Goal: Register for event/course

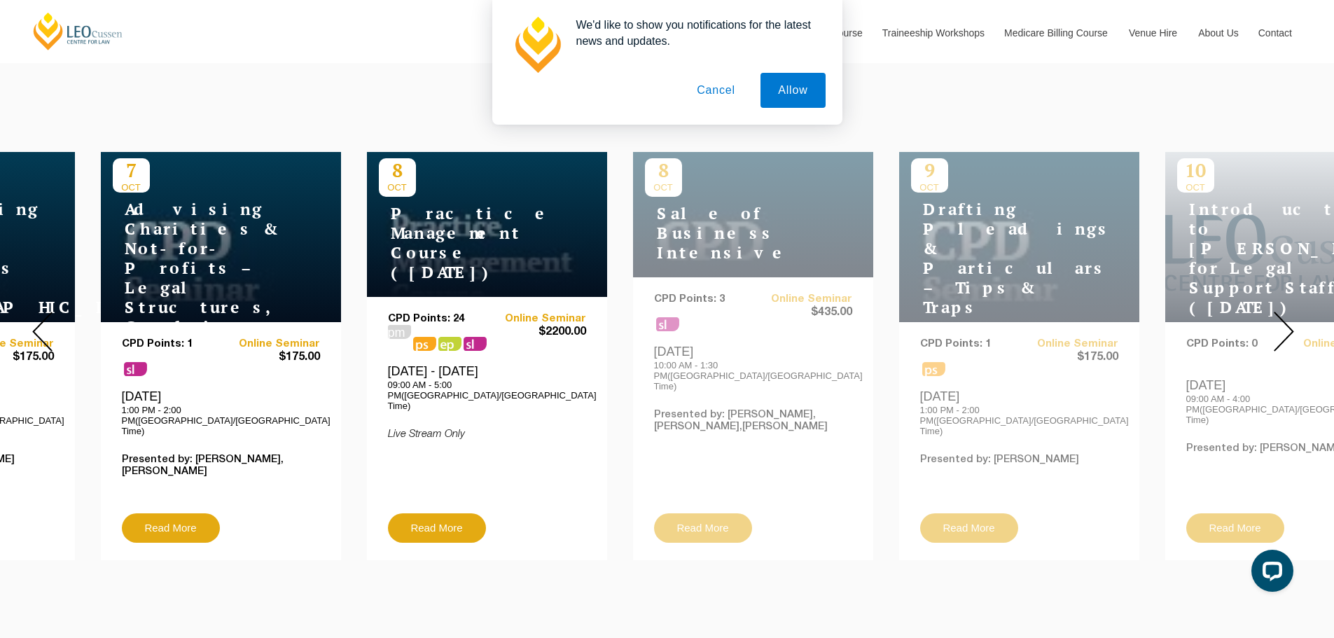
drag, startPoint x: 783, startPoint y: 286, endPoint x: 349, endPoint y: 278, distance: 433.4
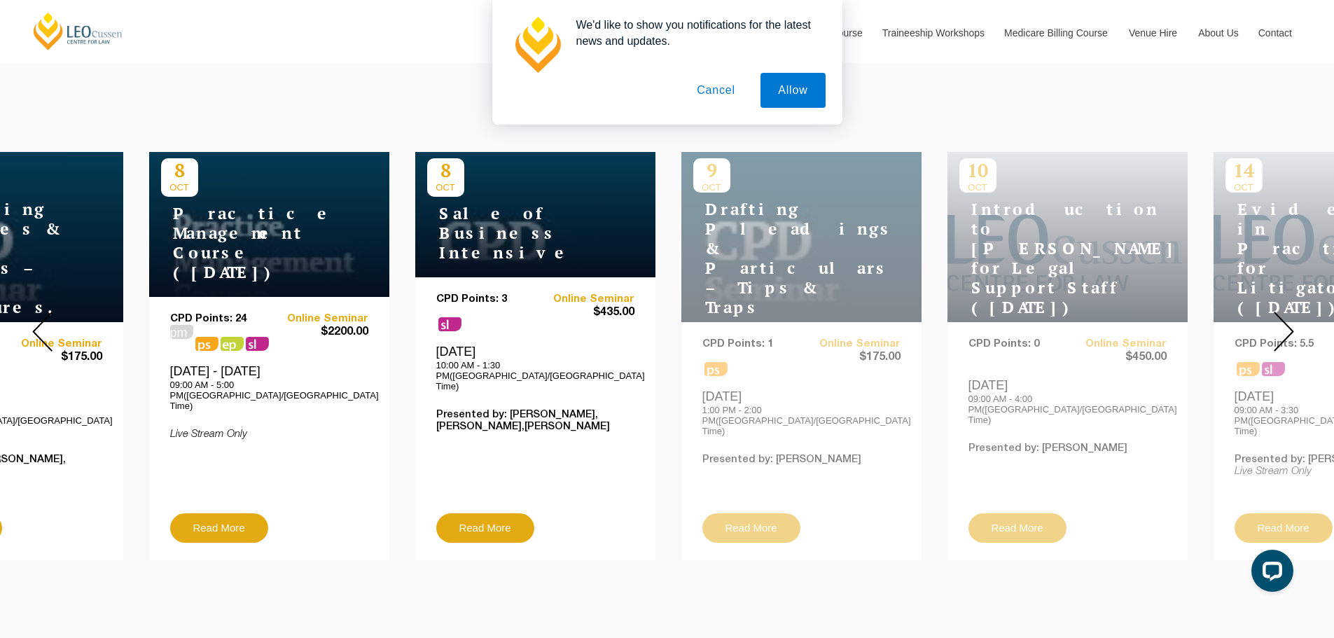
drag, startPoint x: 1138, startPoint y: 269, endPoint x: 753, endPoint y: 260, distance: 385.1
click at [753, 260] on div "[DATE] Drafting Pleadings & Particulars – Tips & Traps CPD Points: 1 ps Online …" at bounding box center [801, 356] width 240 height 408
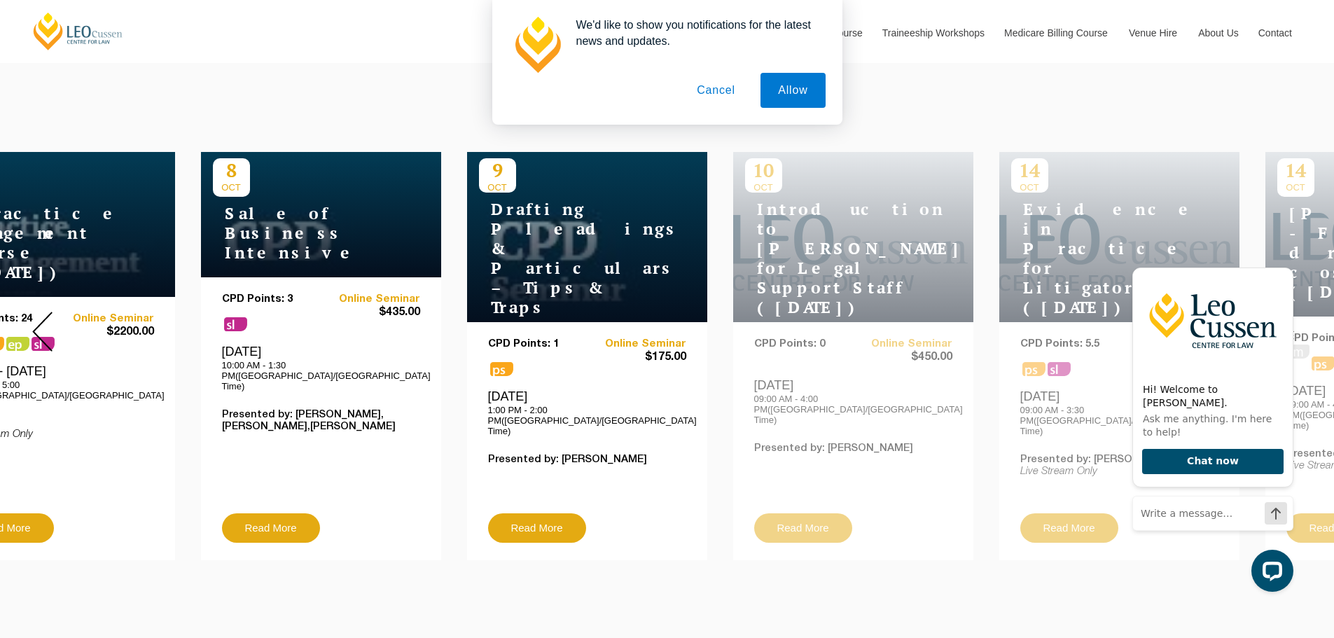
drag, startPoint x: 723, startPoint y: 358, endPoint x: 437, endPoint y: 356, distance: 286.3
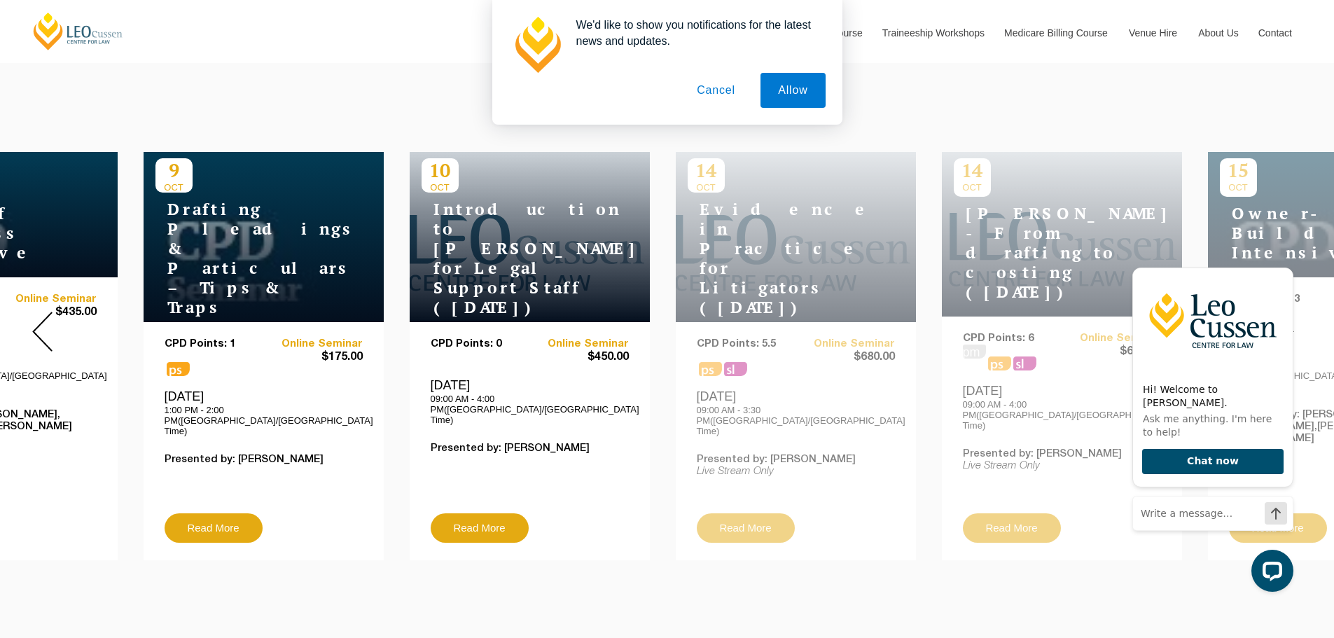
drag, startPoint x: 821, startPoint y: 307, endPoint x: 438, endPoint y: 312, distance: 383.6
click at [438, 322] on div "CPD Points: 0 Online Seminar $450.00 [DATE] 09:00 AM - 4:00 PM([GEOGRAPHIC_DATA…" at bounding box center [530, 441] width 240 height 238
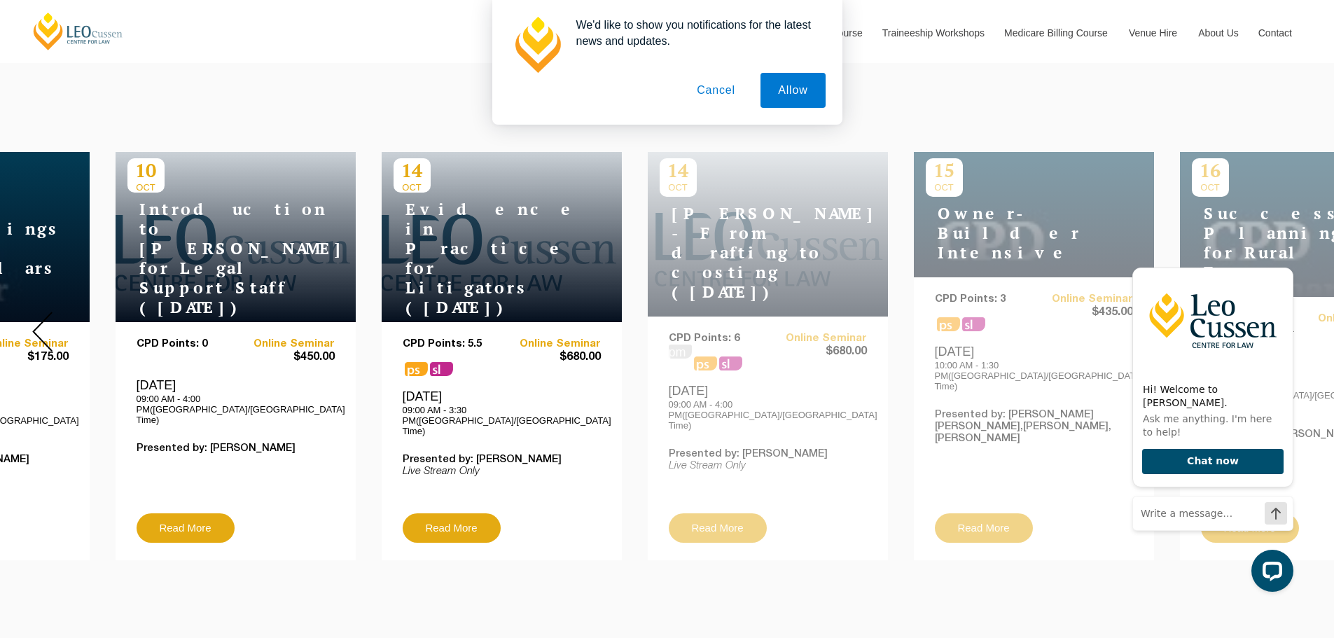
drag, startPoint x: 795, startPoint y: 305, endPoint x: 375, endPoint y: 305, distance: 419.3
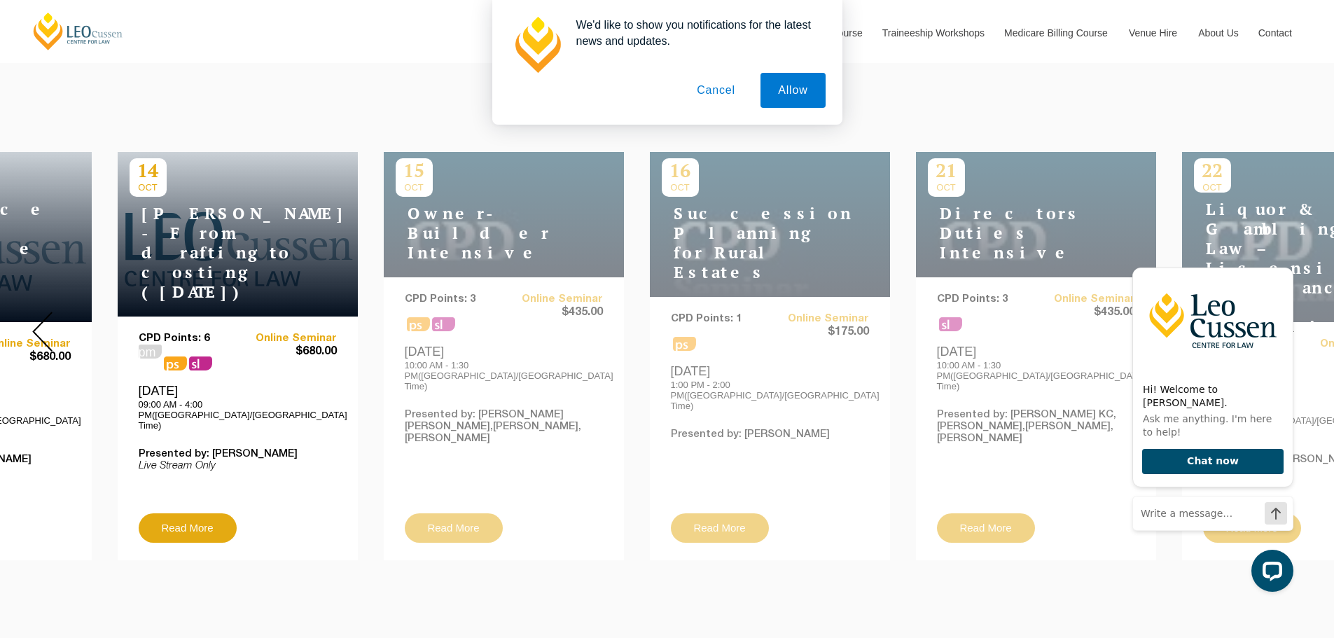
drag, startPoint x: 847, startPoint y: 286, endPoint x: 161, endPoint y: 286, distance: 686.0
click at [161, 316] on div "CPD Points: 6 pm ps sl Online Seminar $680.00 [DATE] 09:00 AM - 4:00 PM([GEOGRA…" at bounding box center [238, 438] width 240 height 244
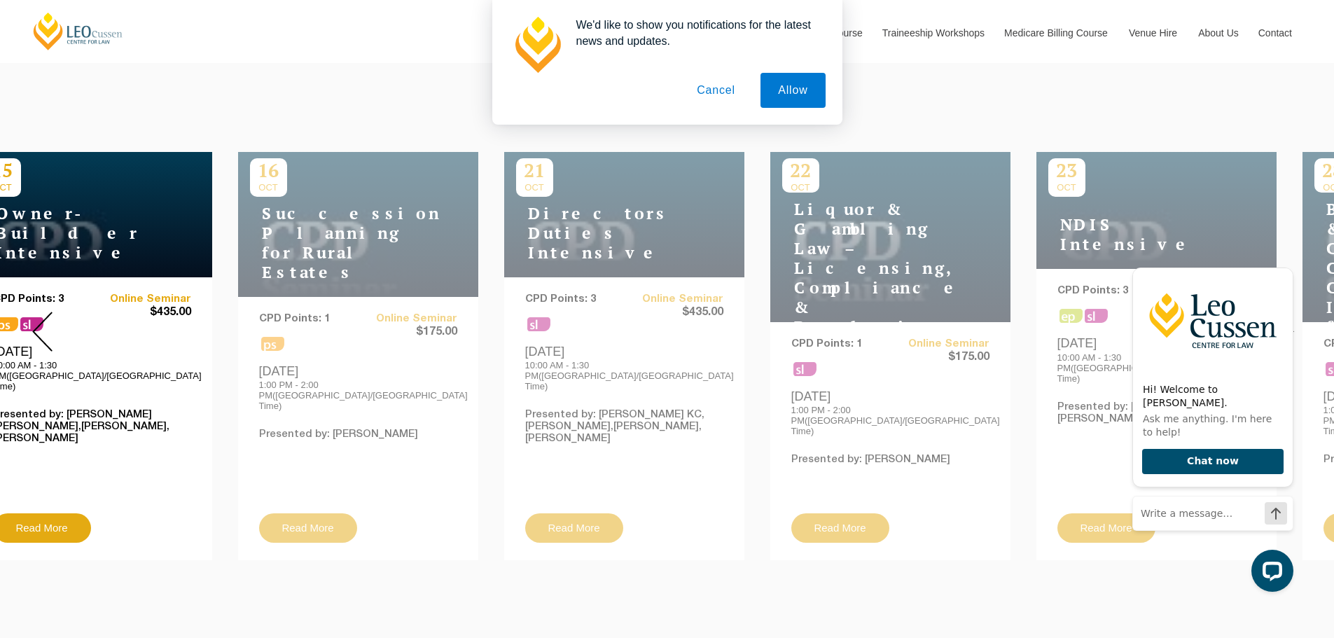
drag, startPoint x: 1107, startPoint y: 237, endPoint x: 221, endPoint y: 261, distance: 885.8
click at [238, 261] on div "[DATE] Succession Planning for Rural Estates CPD Points: 1 ps Online Seminar $1…" at bounding box center [358, 356] width 240 height 408
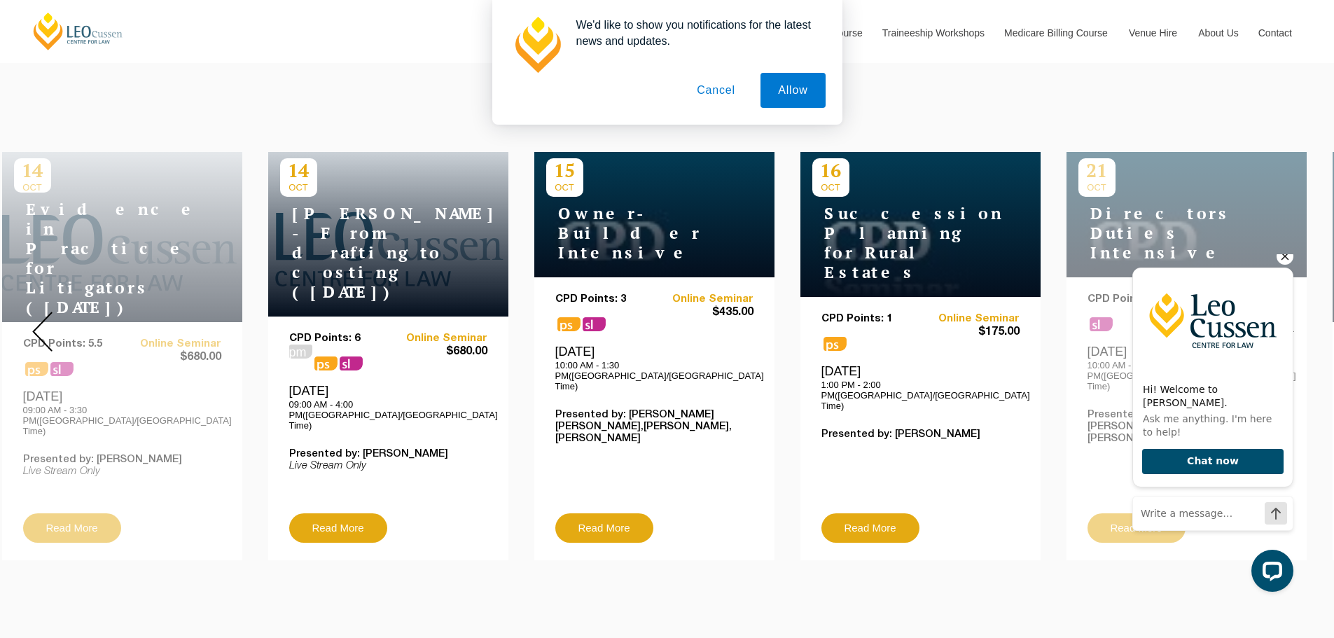
click at [1281, 265] on icon "Hide greeting" at bounding box center [1284, 256] width 17 height 17
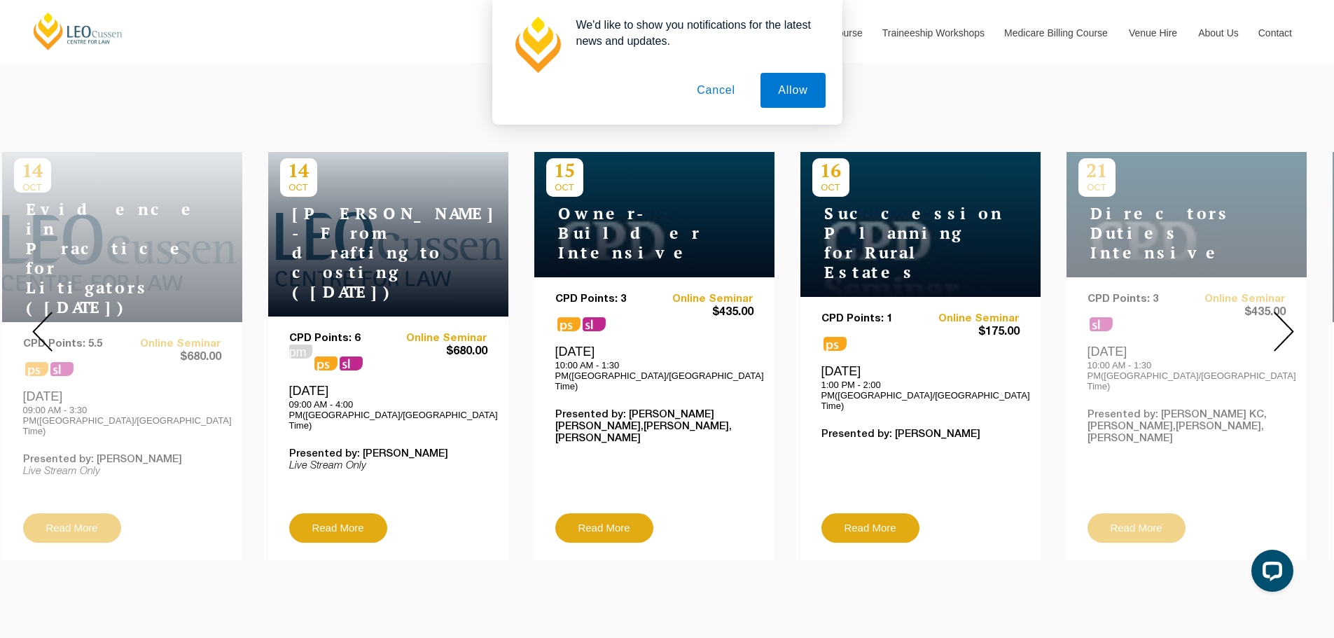
click at [1279, 312] on img at bounding box center [1283, 332] width 20 height 40
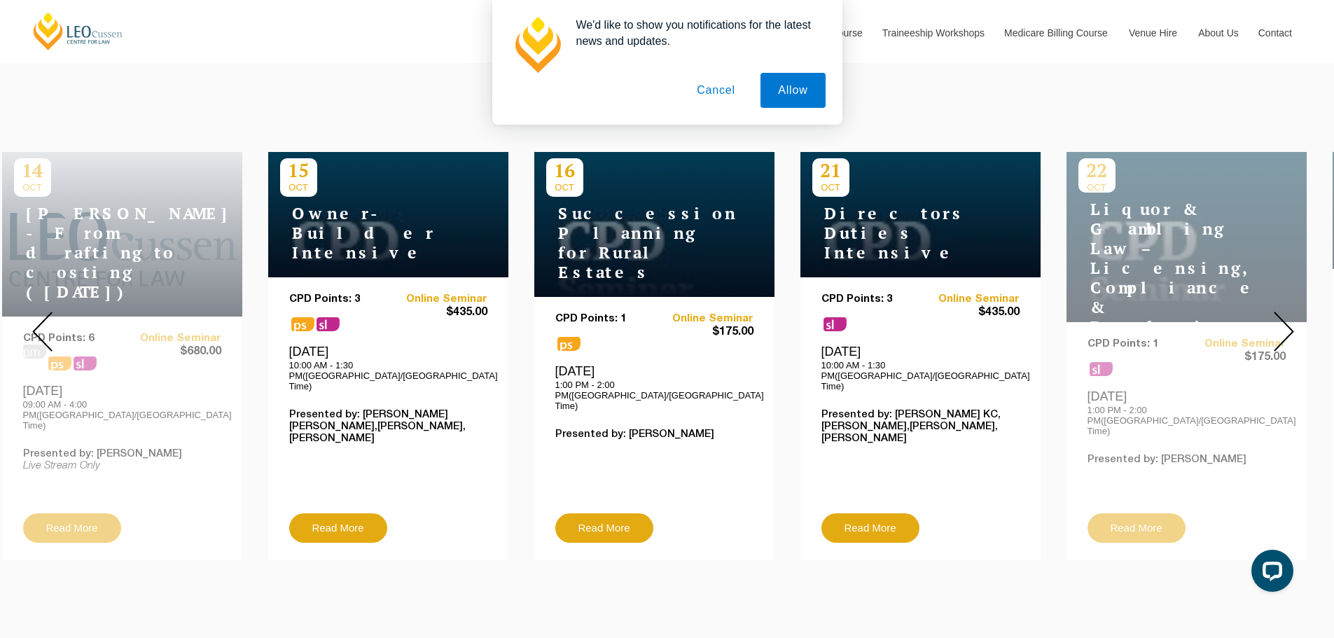
click at [1279, 312] on img at bounding box center [1283, 332] width 20 height 40
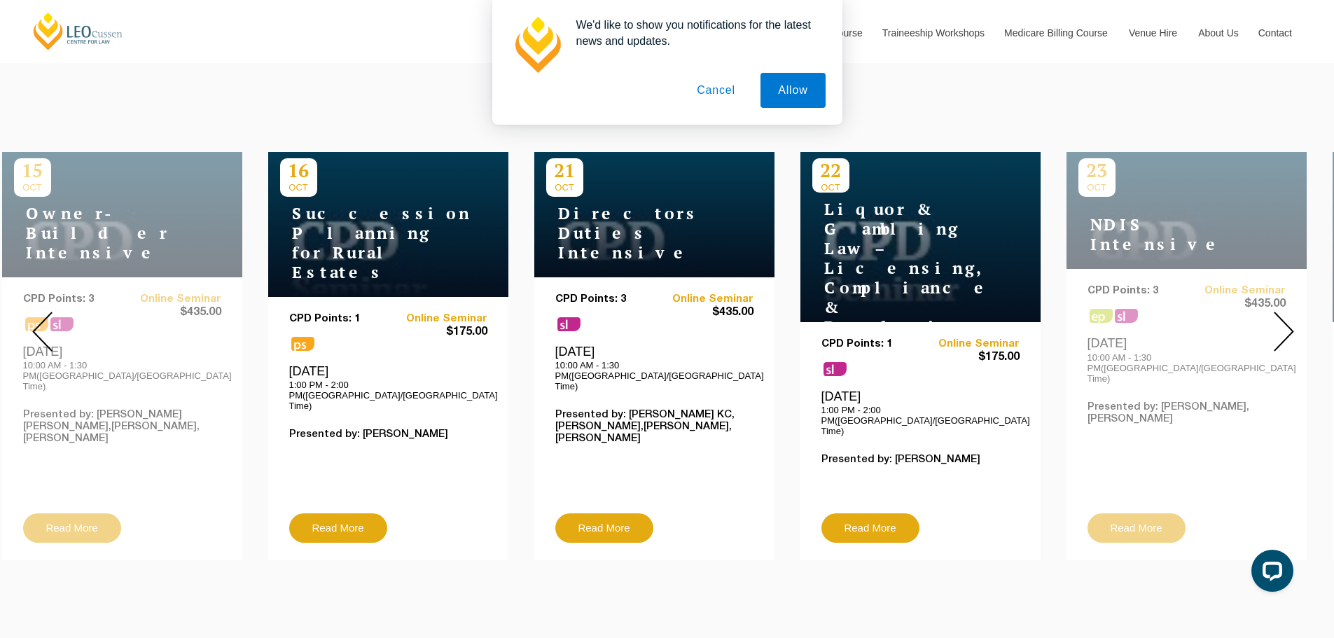
click at [1279, 312] on img at bounding box center [1283, 332] width 20 height 40
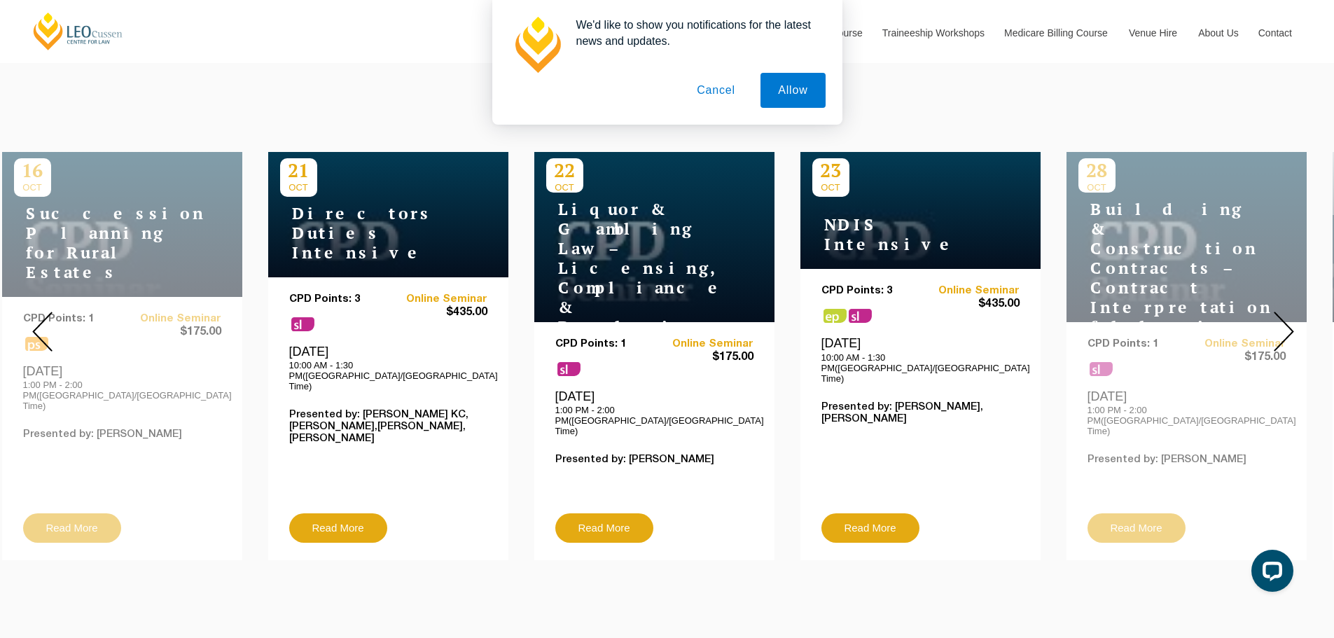
click at [1279, 312] on img at bounding box center [1283, 332] width 20 height 40
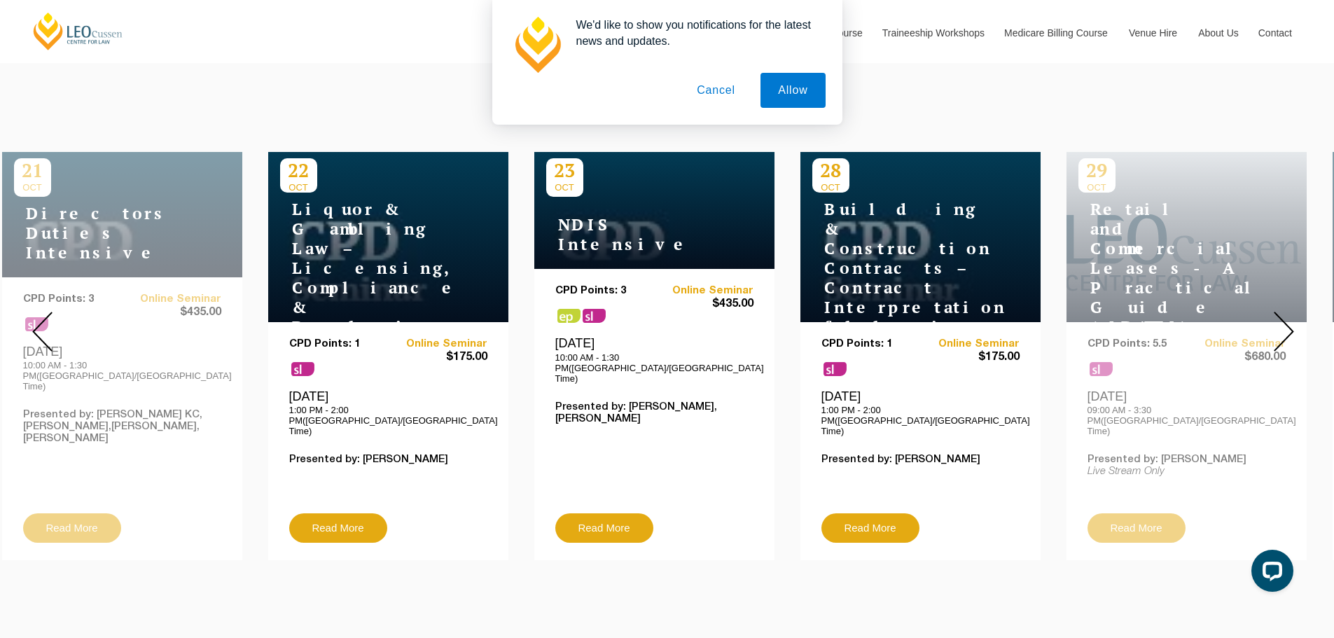
click at [1279, 312] on img at bounding box center [1283, 332] width 20 height 40
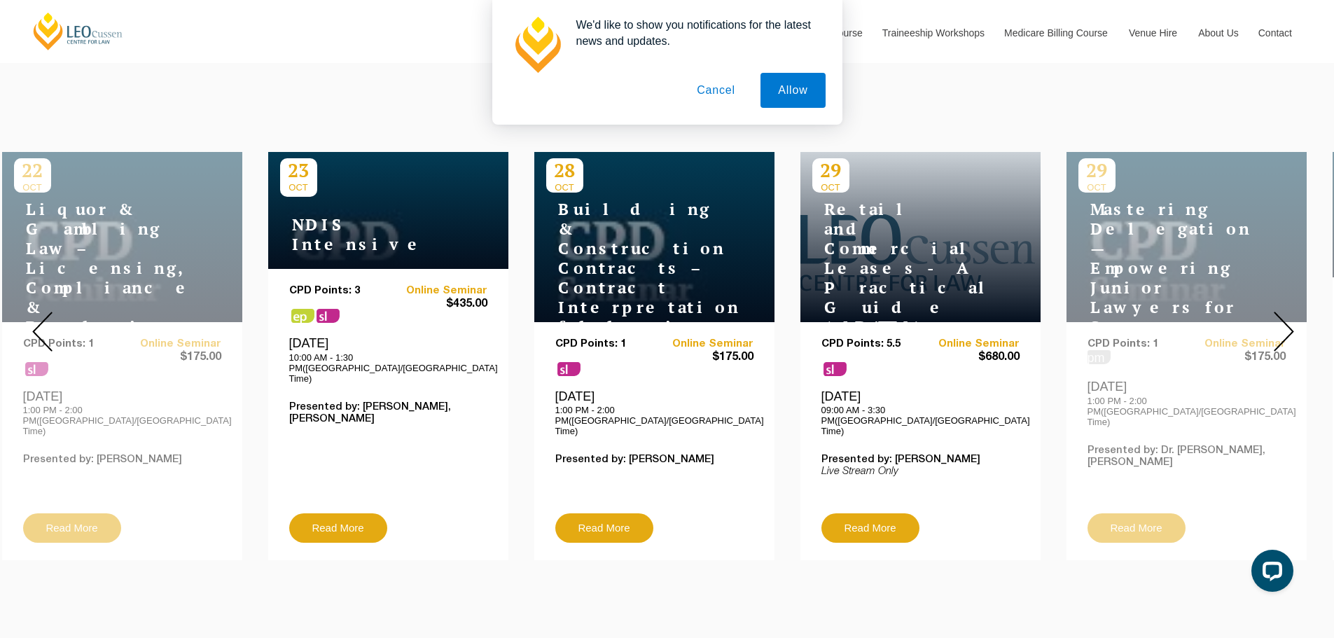
click at [1279, 312] on img at bounding box center [1283, 332] width 20 height 40
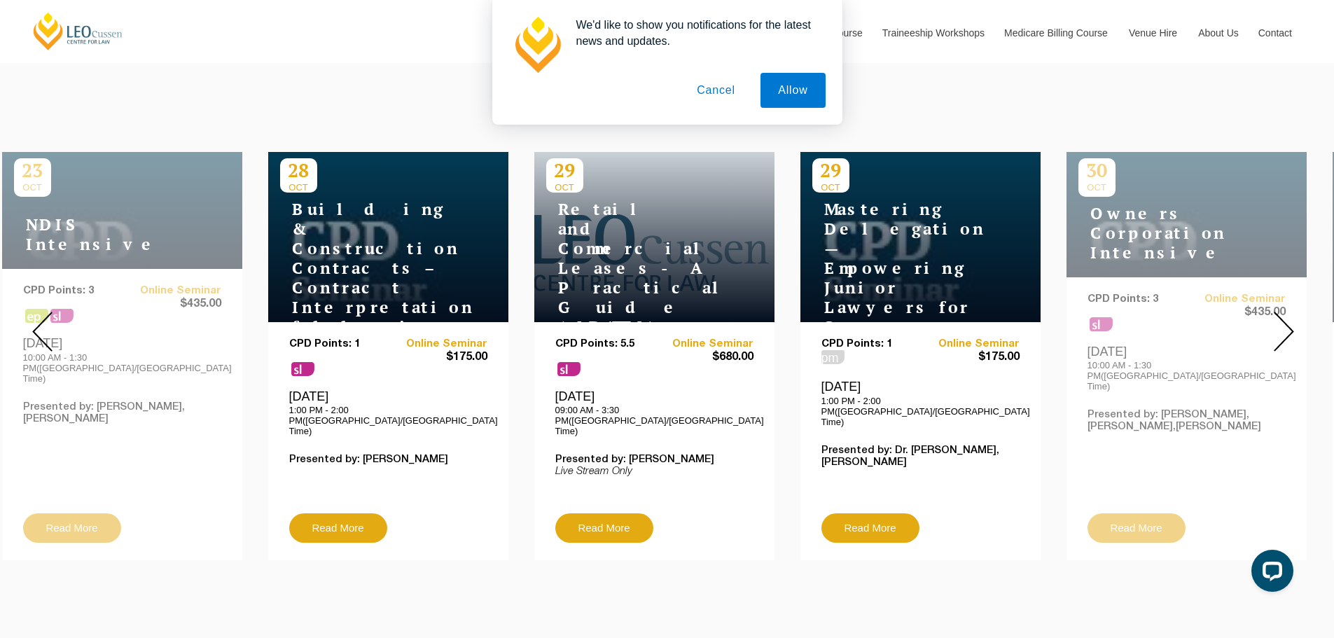
click at [1279, 312] on img at bounding box center [1283, 332] width 20 height 40
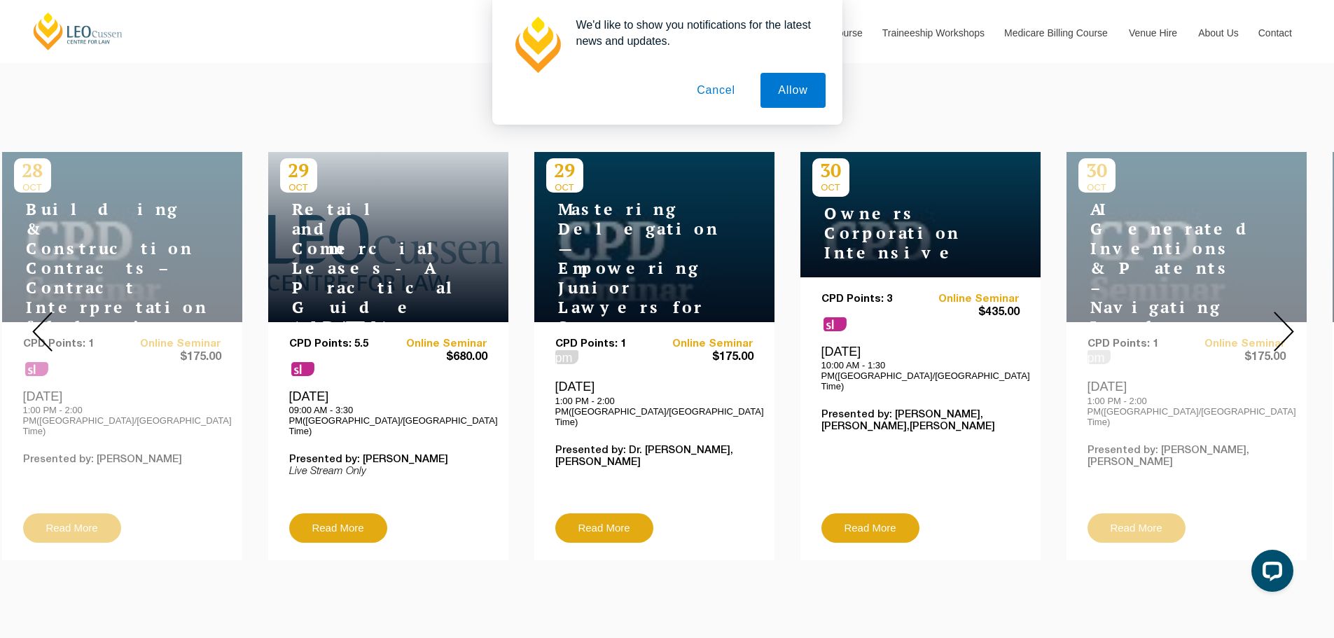
click at [1279, 312] on img at bounding box center [1283, 332] width 20 height 40
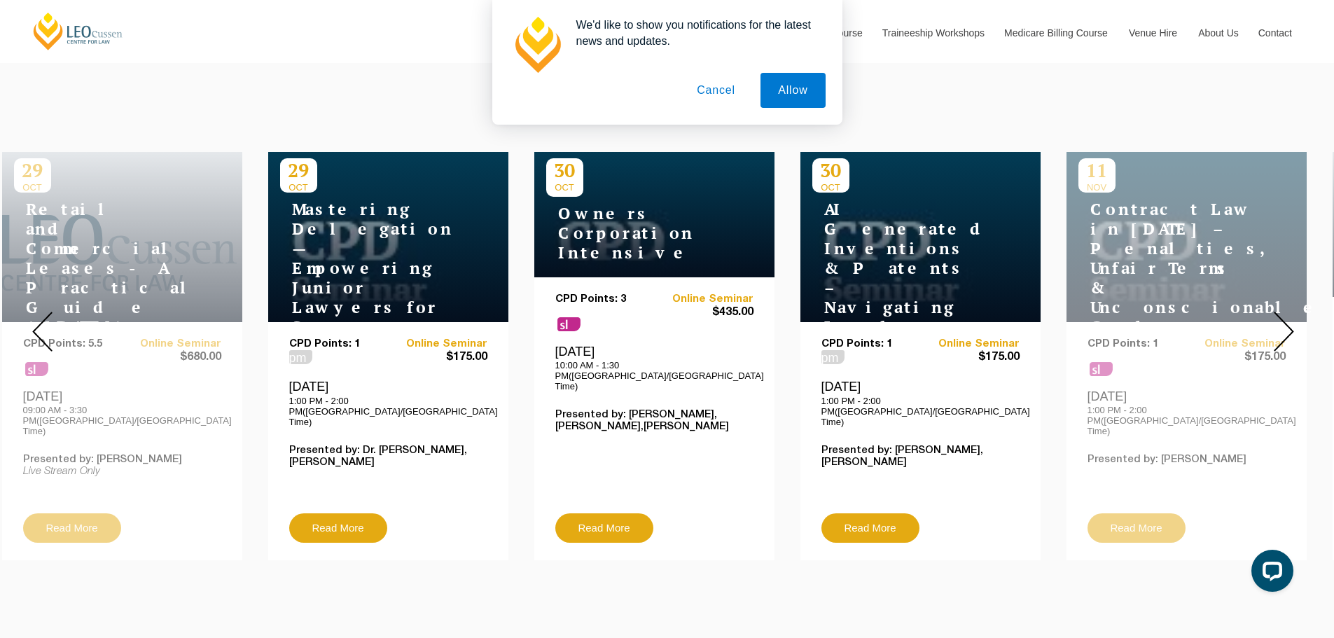
click at [1279, 312] on img at bounding box center [1283, 332] width 20 height 40
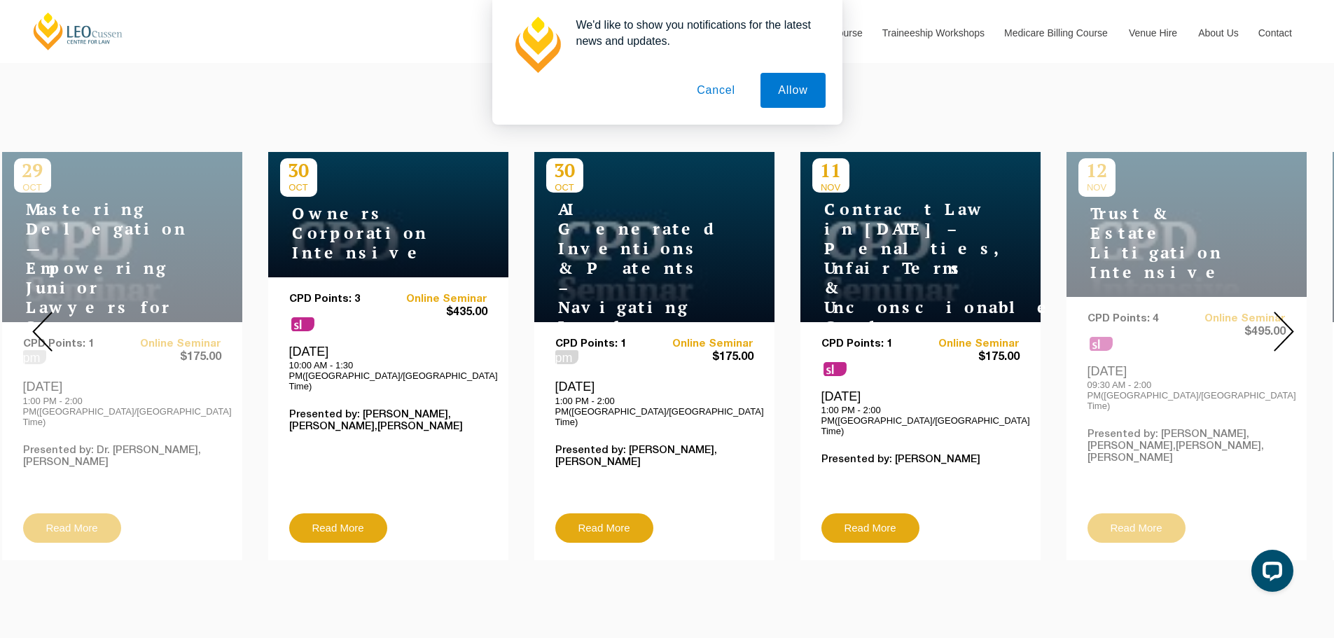
click at [1279, 312] on img at bounding box center [1283, 332] width 20 height 40
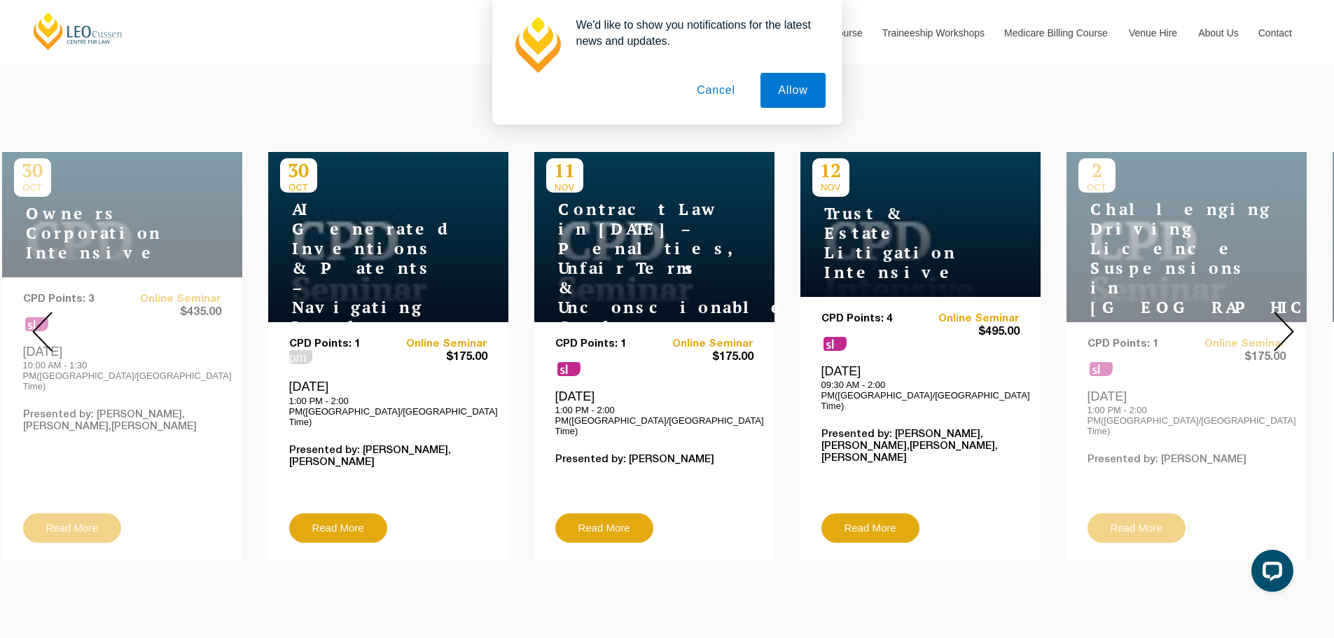
click at [1279, 312] on img at bounding box center [1283, 332] width 20 height 40
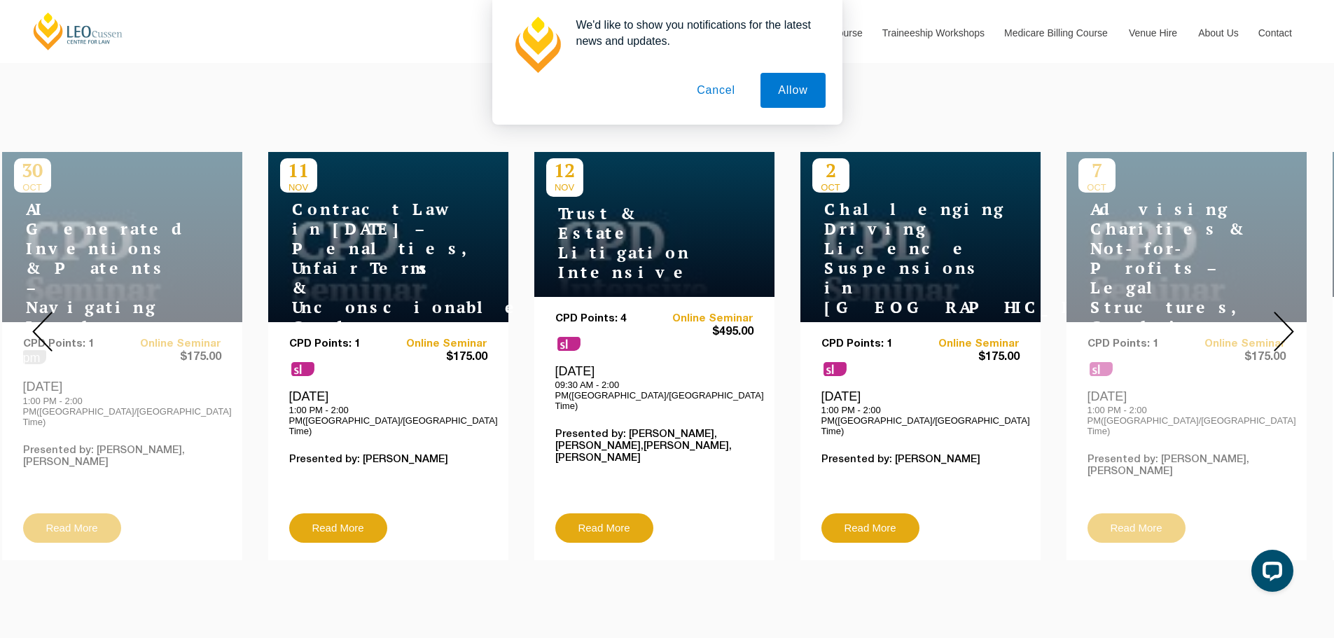
click at [1279, 312] on img at bounding box center [1283, 332] width 20 height 40
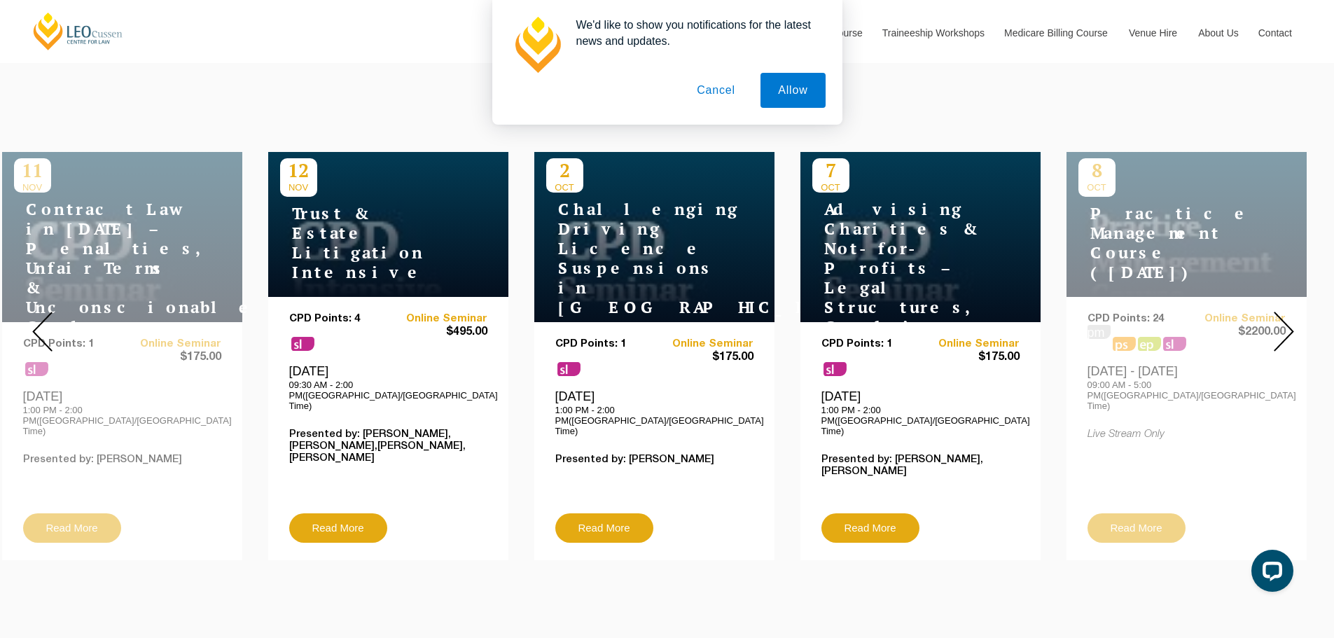
click at [1279, 312] on img at bounding box center [1283, 332] width 20 height 40
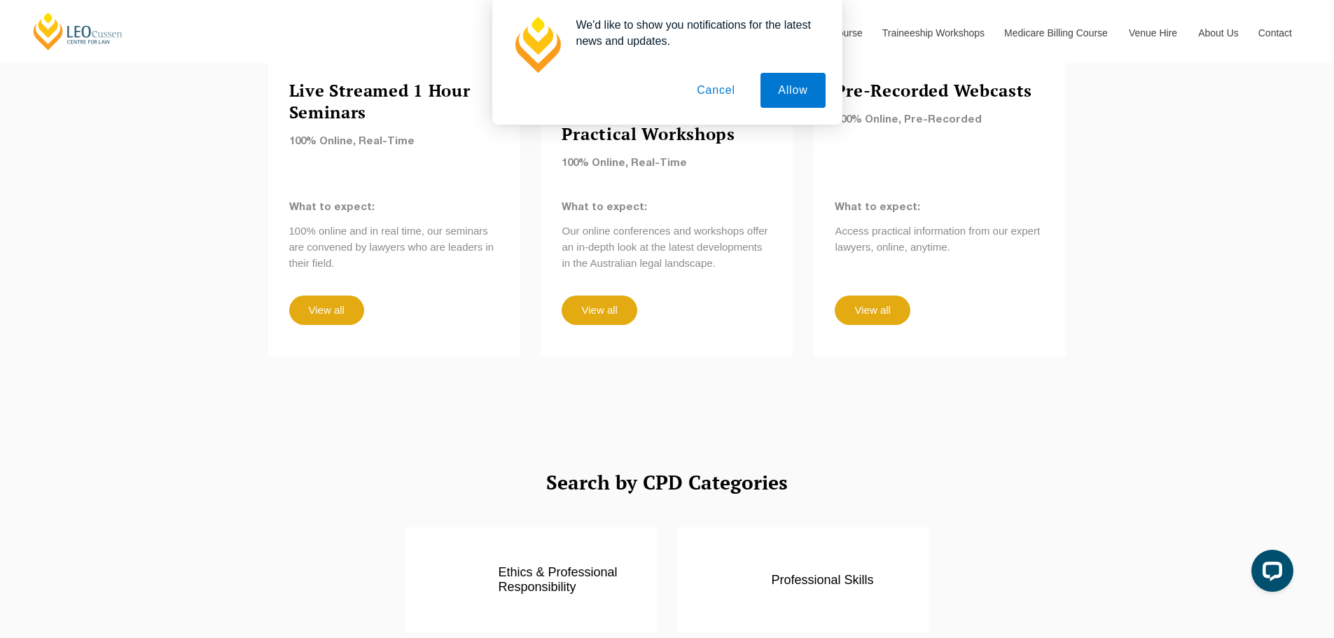
scroll to position [1540, 0]
